Goal: Communication & Community: Answer question/provide support

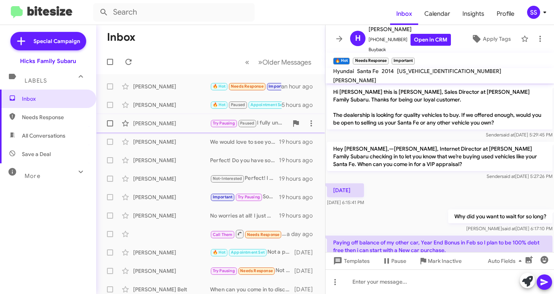
scroll to position [82, 0]
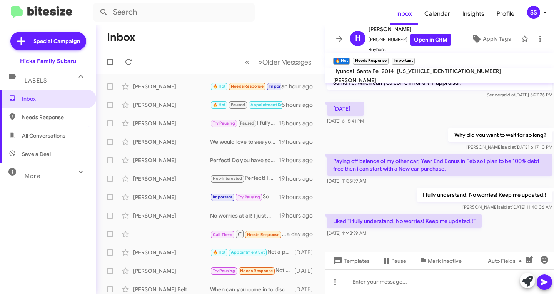
click at [62, 158] on span "Save a Deal" at bounding box center [48, 154] width 96 height 18
type input "in:not-interested"
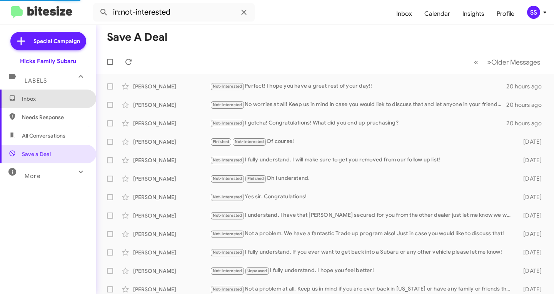
click at [49, 96] on span "Inbox" at bounding box center [54, 99] width 65 height 8
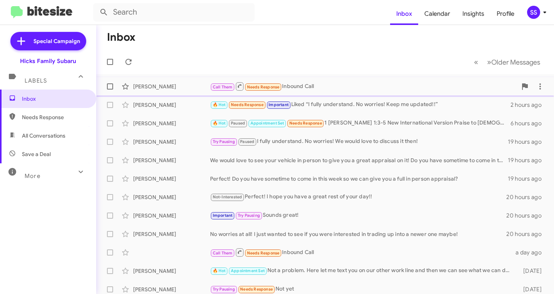
click at [294, 87] on div "Call Them Needs Response Inbound Call" at bounding box center [363, 87] width 307 height 10
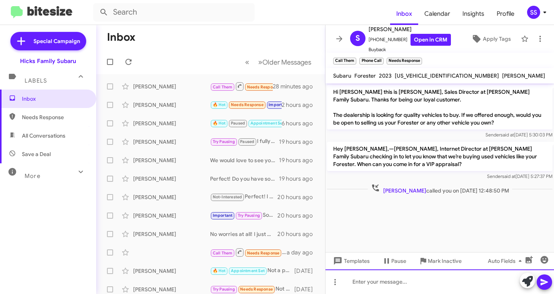
click at [419, 285] on div at bounding box center [439, 282] width 228 height 25
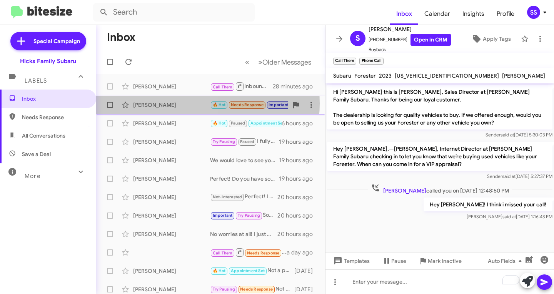
click at [171, 103] on div "[PERSON_NAME]" at bounding box center [171, 105] width 77 height 8
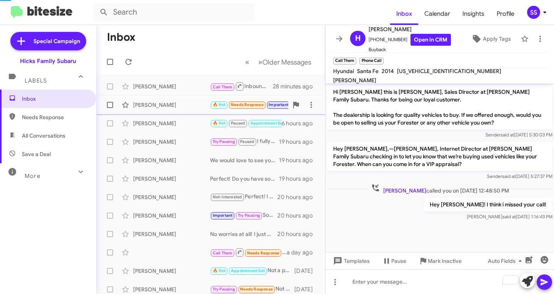
scroll to position [82, 0]
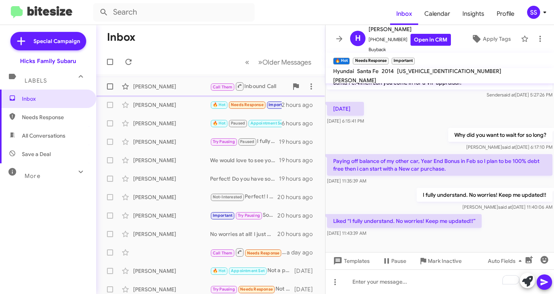
click at [157, 89] on div "[PERSON_NAME]" at bounding box center [171, 87] width 77 height 8
